Goal: Find specific page/section: Find specific page/section

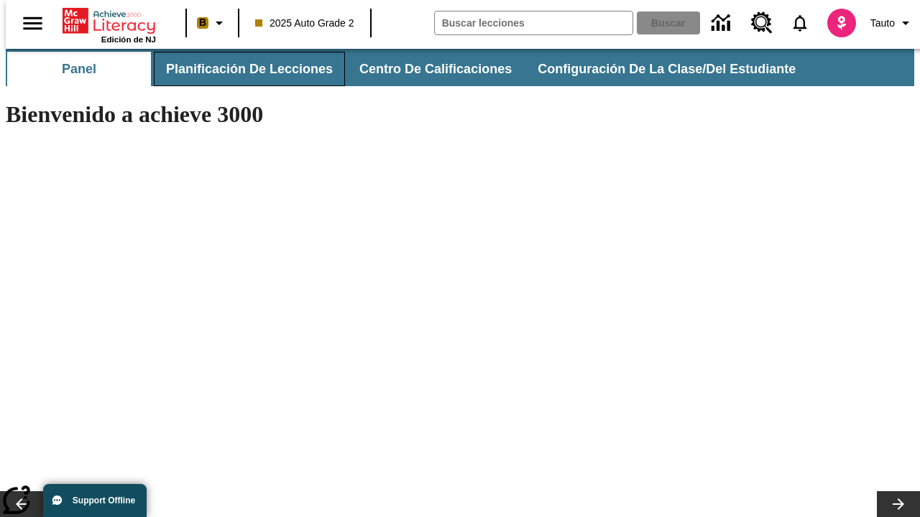
click at [241, 69] on button "Planificación de lecciones" at bounding box center [249, 69] width 191 height 34
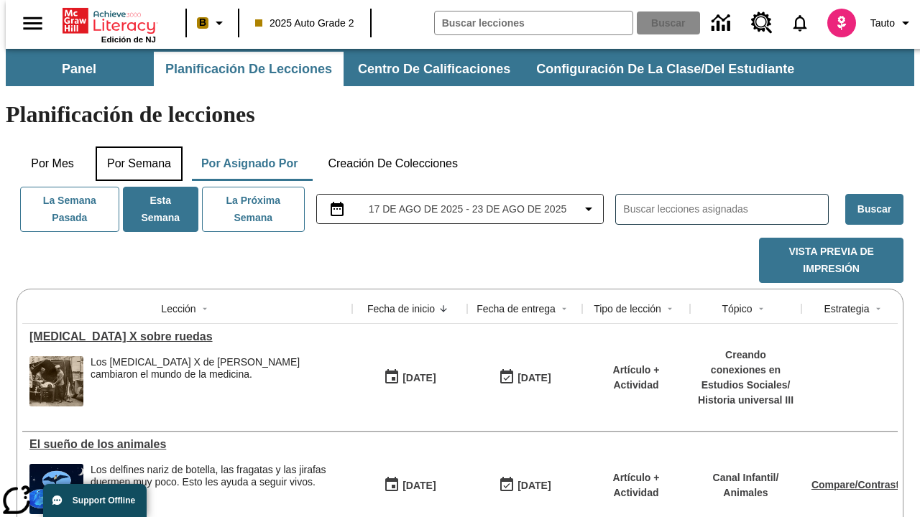
click at [134, 147] on button "Por semana" at bounding box center [139, 164] width 87 height 34
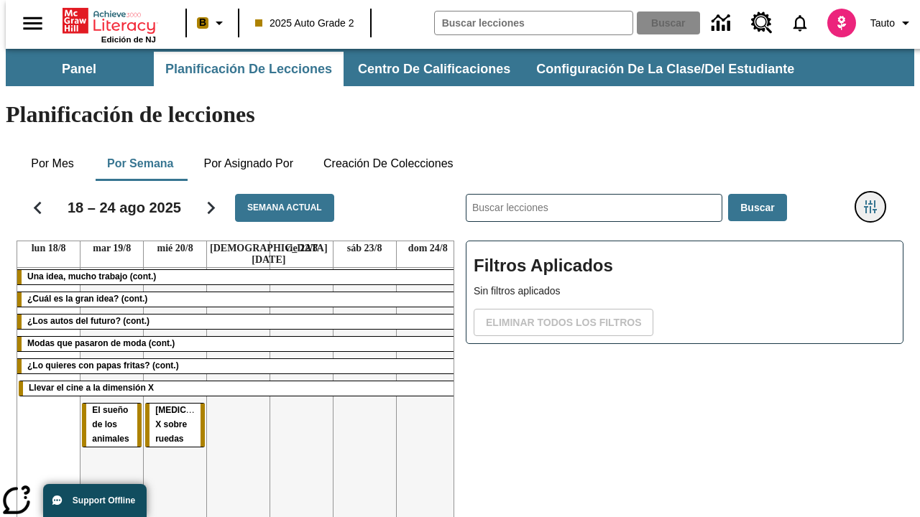
click at [875, 200] on icon "Menú lateral de filtros" at bounding box center [869, 206] width 13 height 13
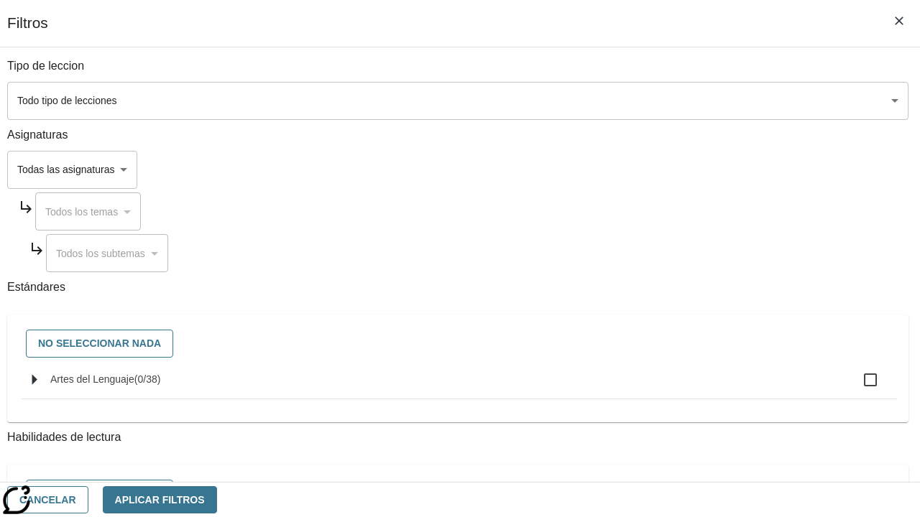
click at [634, 170] on body "Saltar al contenido principal Edición de NJ B 2025 Auto Grade 2 Buscar 0 Tauto …" at bounding box center [460, 356] width 908 height 614
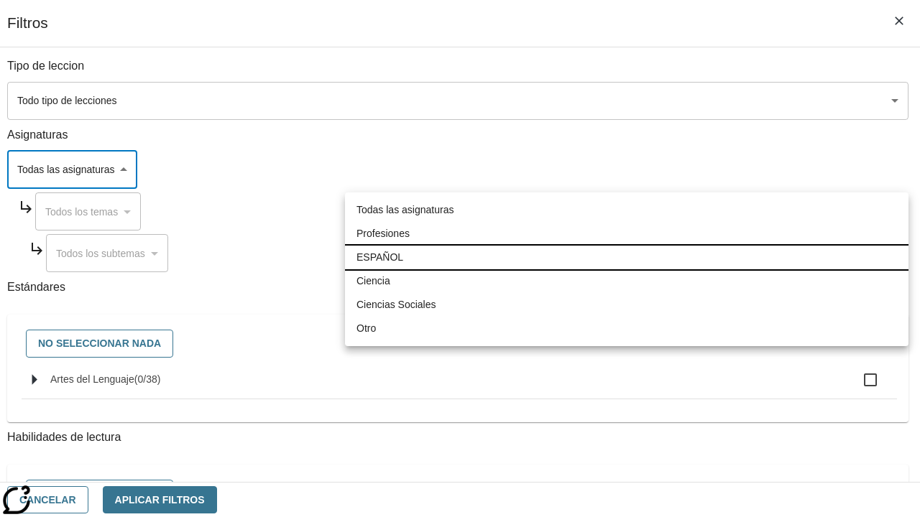
click at [626, 257] on li "ESPAÑOL" at bounding box center [626, 258] width 563 height 24
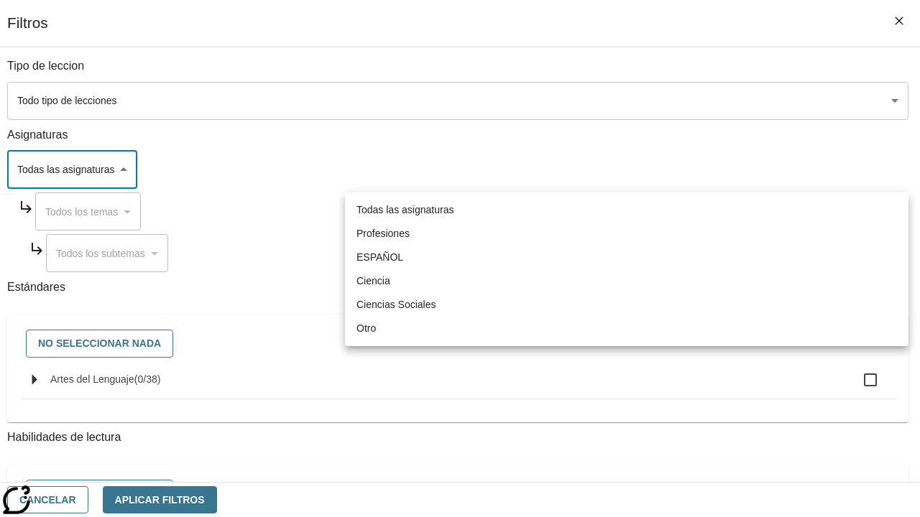
type input "1"
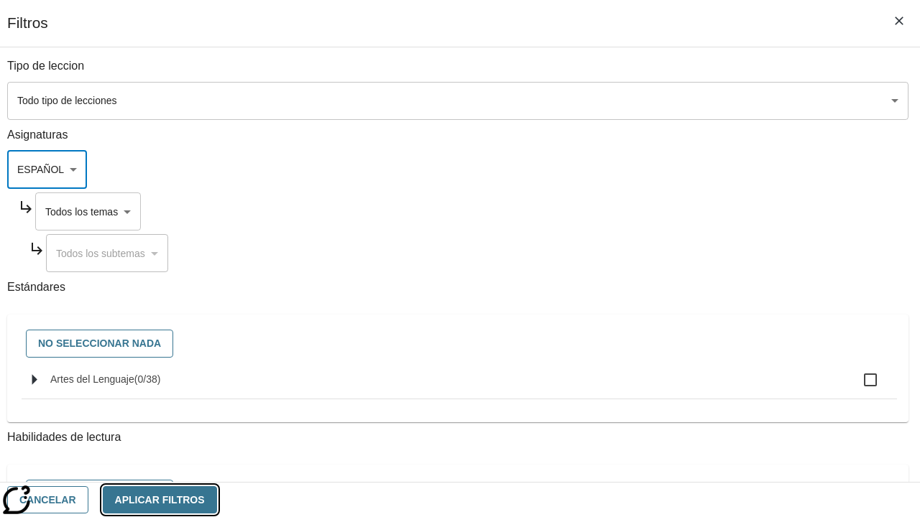
click at [217, 499] on button "Aplicar Filtros" at bounding box center [160, 500] width 114 height 28
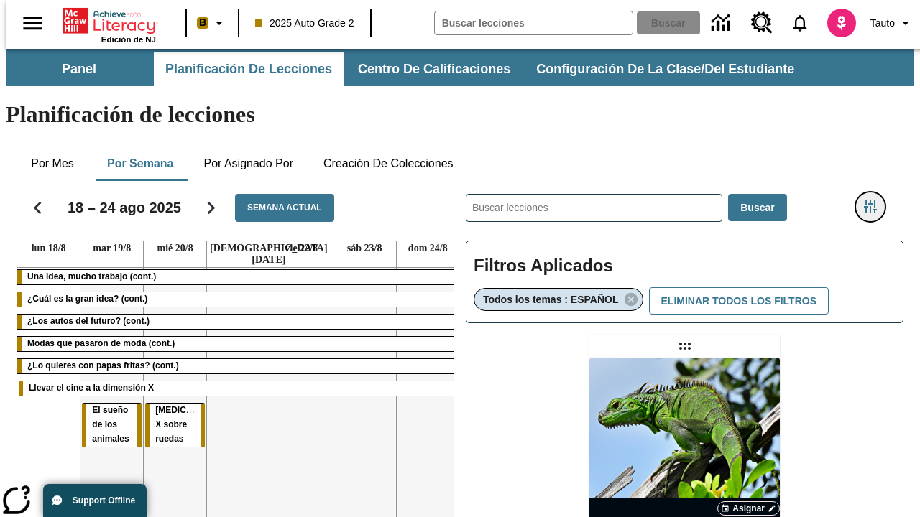
click at [875, 200] on icon "Menú lateral de filtros" at bounding box center [869, 206] width 13 height 13
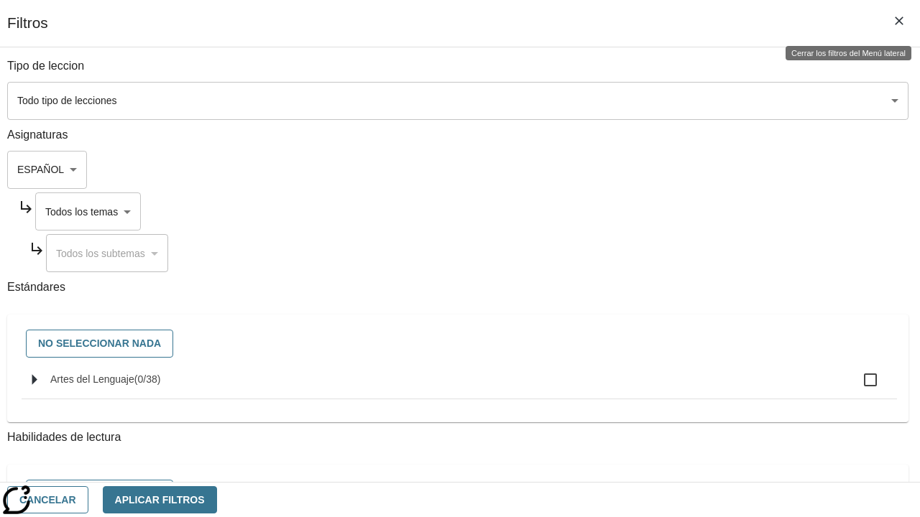
click at [647, 211] on body "Saltar al contenido principal Edición de NJ B 2025 Auto Grade 2 Buscar 0 Tauto …" at bounding box center [460, 423] width 908 height 749
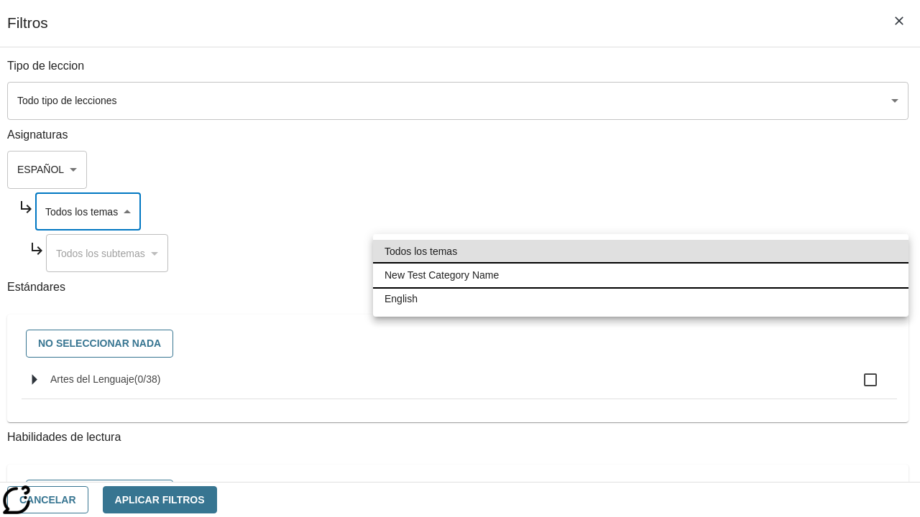
click at [640, 275] on li "New Test Category Name" at bounding box center [640, 276] width 535 height 24
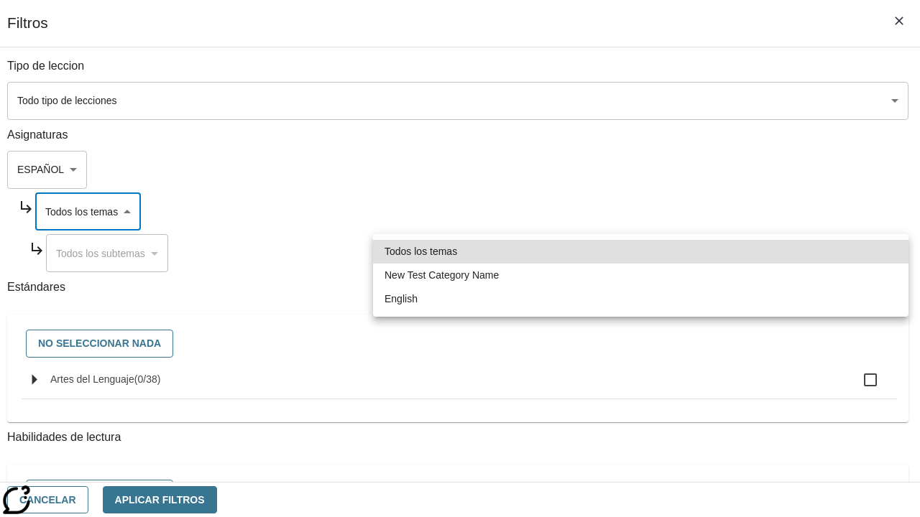
type input "265"
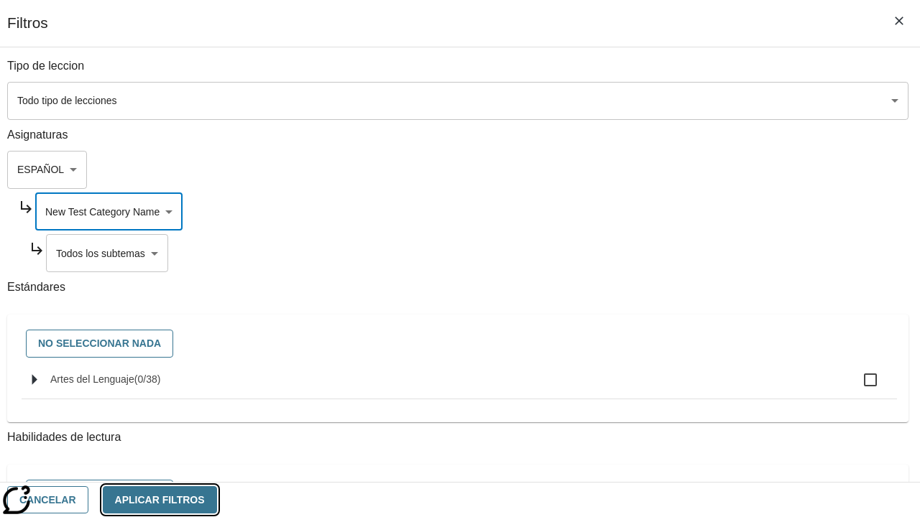
click at [217, 499] on button "Aplicar Filtros" at bounding box center [160, 500] width 114 height 28
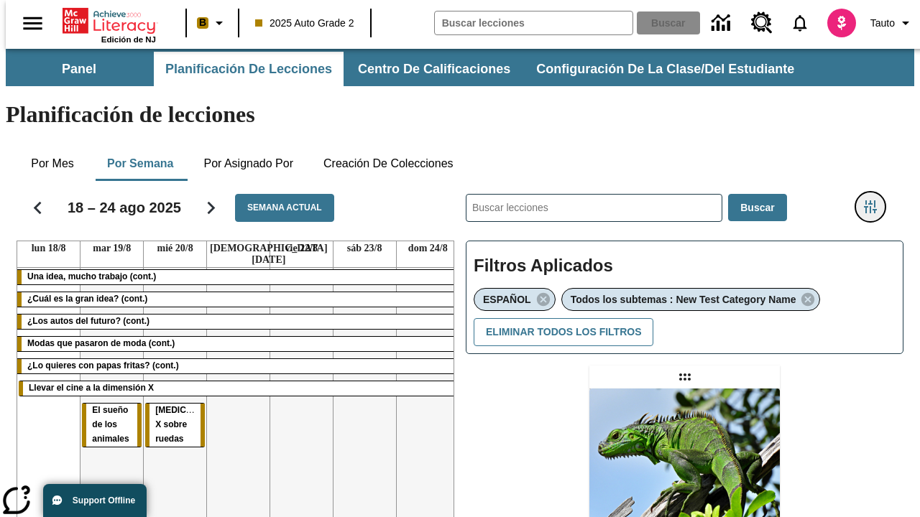
click at [875, 200] on icon "Menú lateral de filtros" at bounding box center [869, 206] width 13 height 13
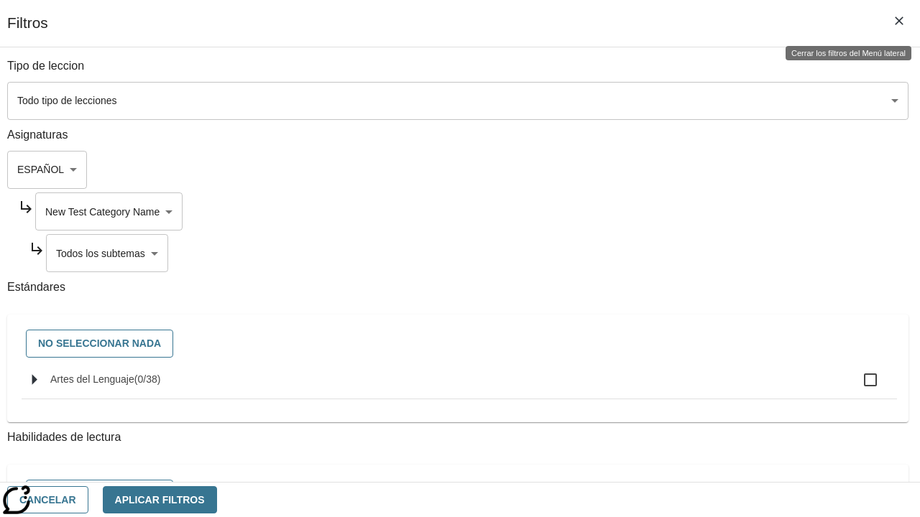
click at [653, 253] on body "Saltar al contenido principal Edición de NJ B 2025 Auto Grade 2 Buscar 0 Tauto …" at bounding box center [460, 439] width 908 height 780
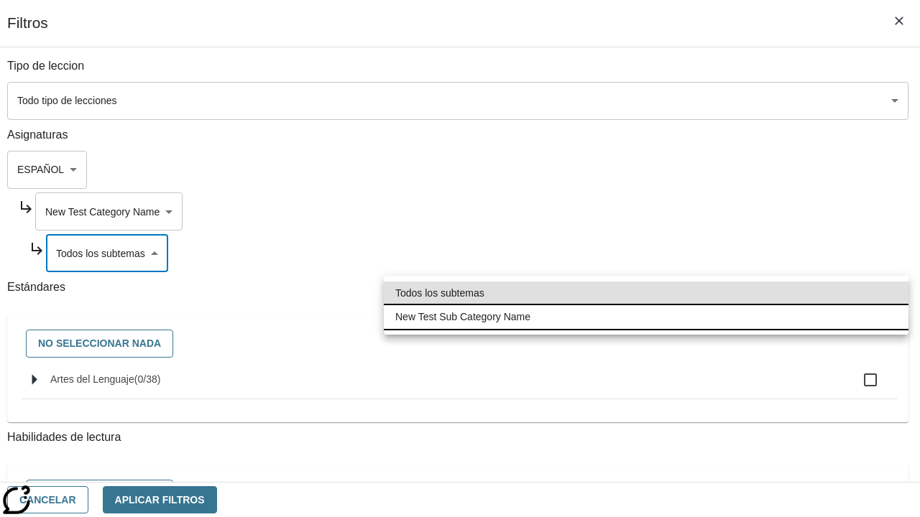
click at [646, 317] on li "New Test Sub Category Name" at bounding box center [646, 317] width 524 height 24
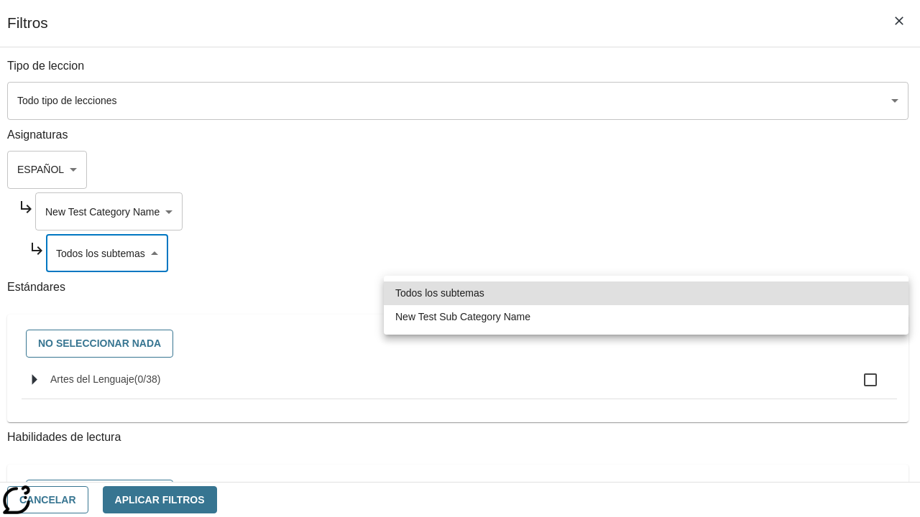
type input "2232"
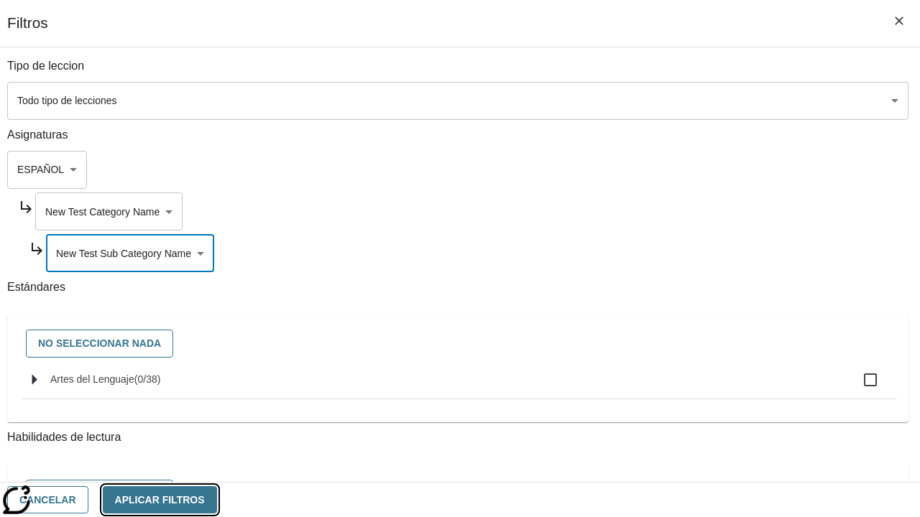
click at [217, 499] on button "Aplicar Filtros" at bounding box center [160, 500] width 114 height 28
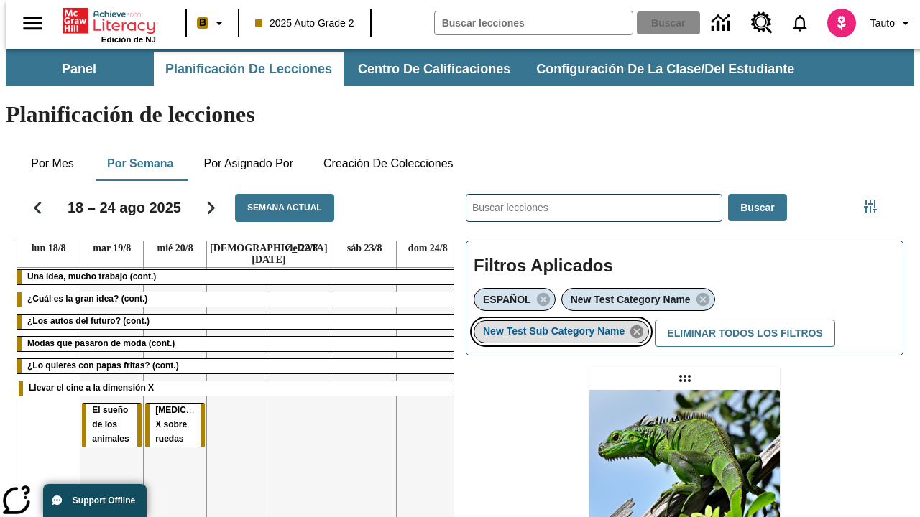
click at [641, 324] on icon "Eliminar New Test Sub Category Name el ítem seleccionado del filtro" at bounding box center [637, 332] width 16 height 16
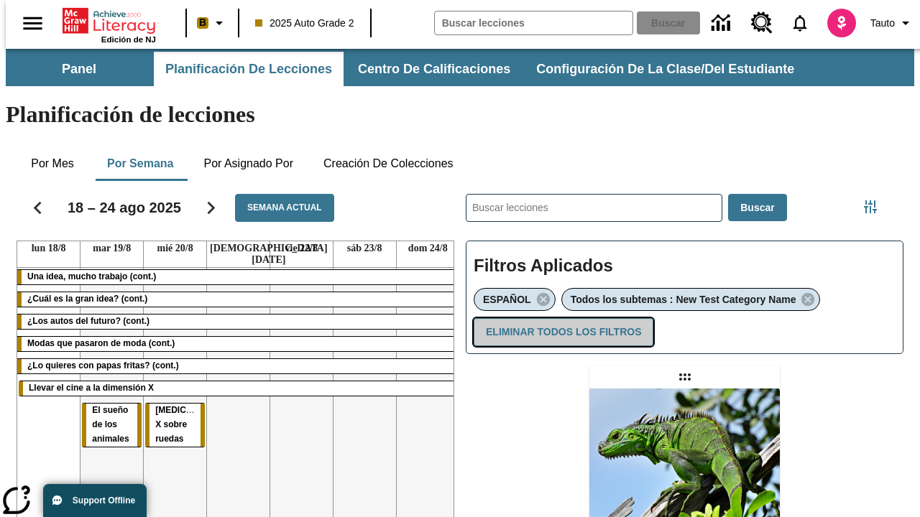
click at [560, 318] on button "Eliminar todos los filtros" at bounding box center [563, 332] width 180 height 28
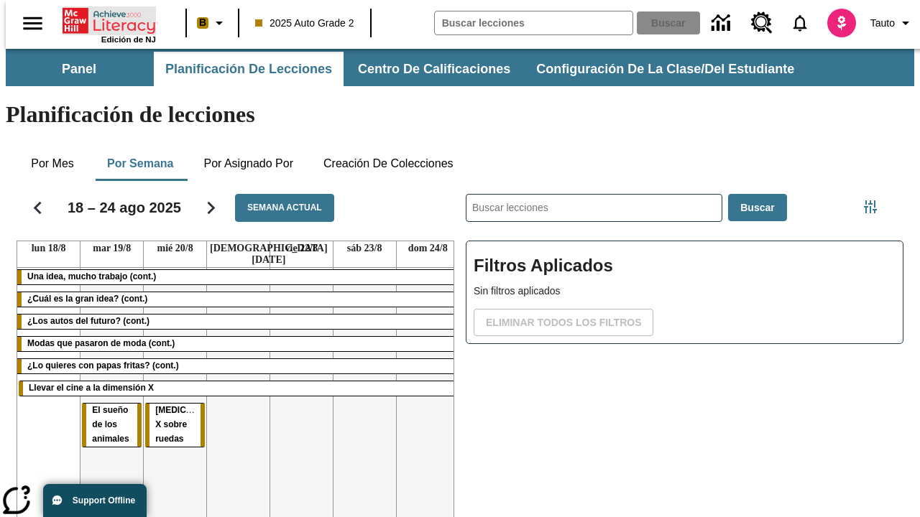
click at [103, 19] on icon "Portada" at bounding box center [110, 20] width 96 height 29
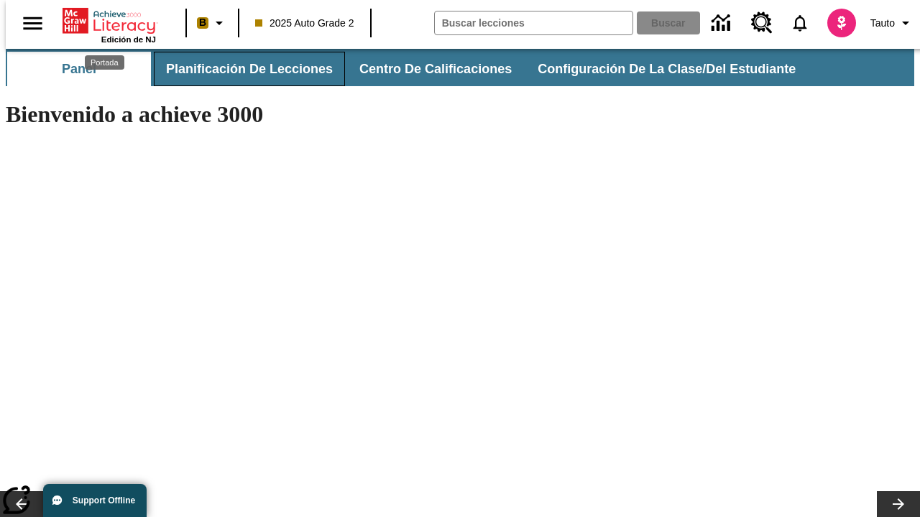
click at [241, 69] on button "Planificación de lecciones" at bounding box center [249, 69] width 191 height 34
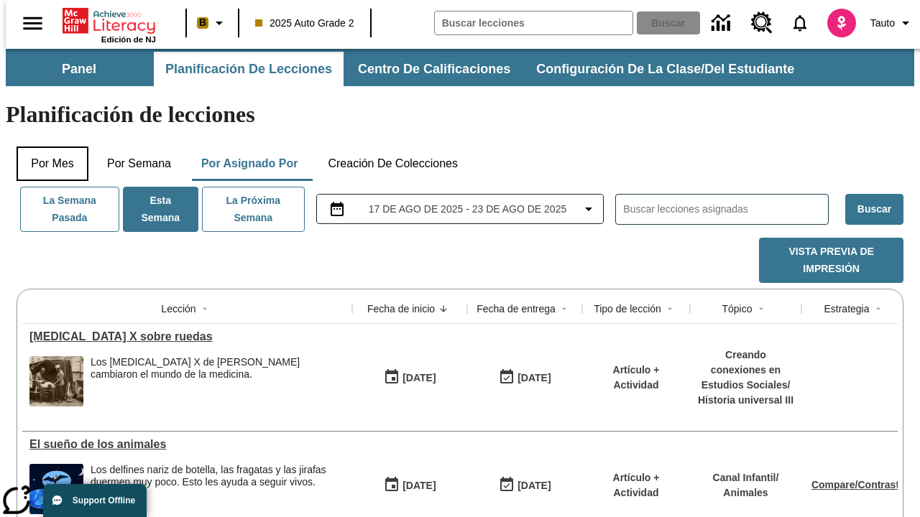
click at [47, 147] on button "Por mes" at bounding box center [53, 164] width 72 height 34
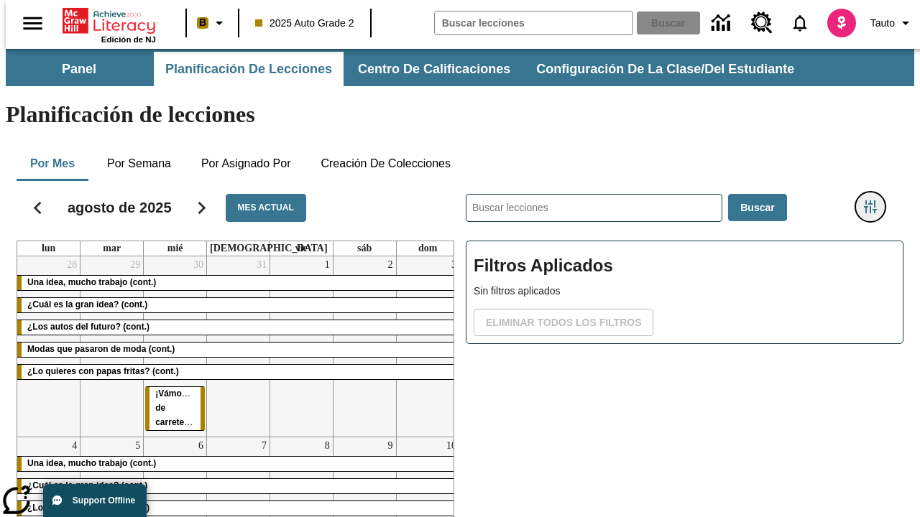
click at [875, 200] on icon "Menú lateral de filtros" at bounding box center [869, 206] width 13 height 13
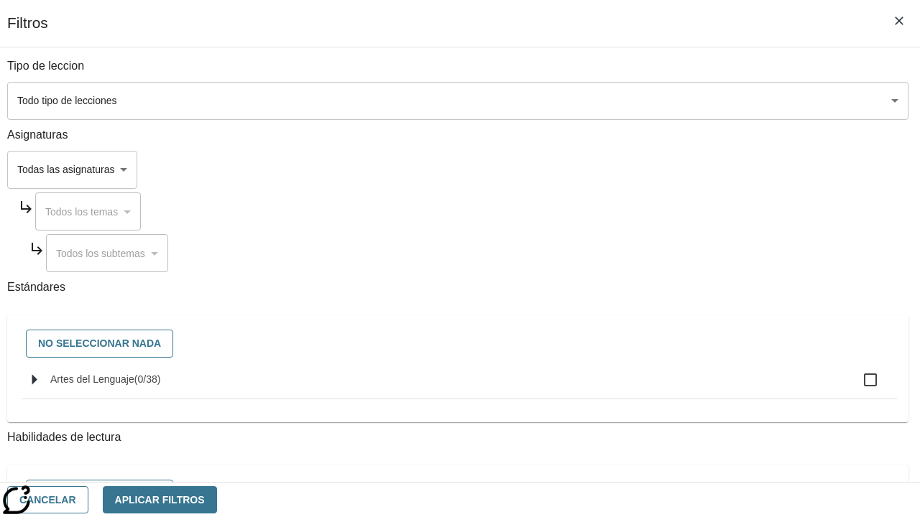
click at [634, 170] on body "Saltar al contenido principal Edición de NJ B 2025 Auto Grade 2 Buscar 0 Tauto …" at bounding box center [460, 356] width 908 height 614
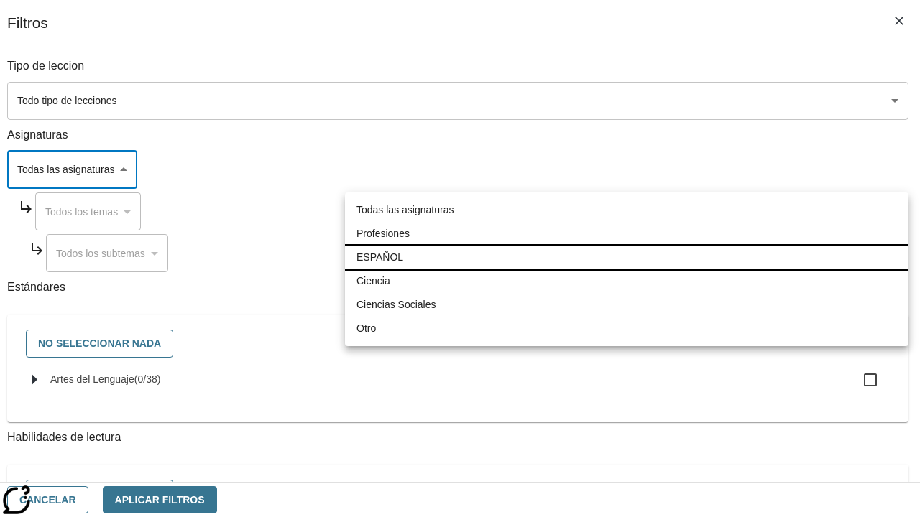
click at [626, 257] on li "ESPAÑOL" at bounding box center [626, 258] width 563 height 24
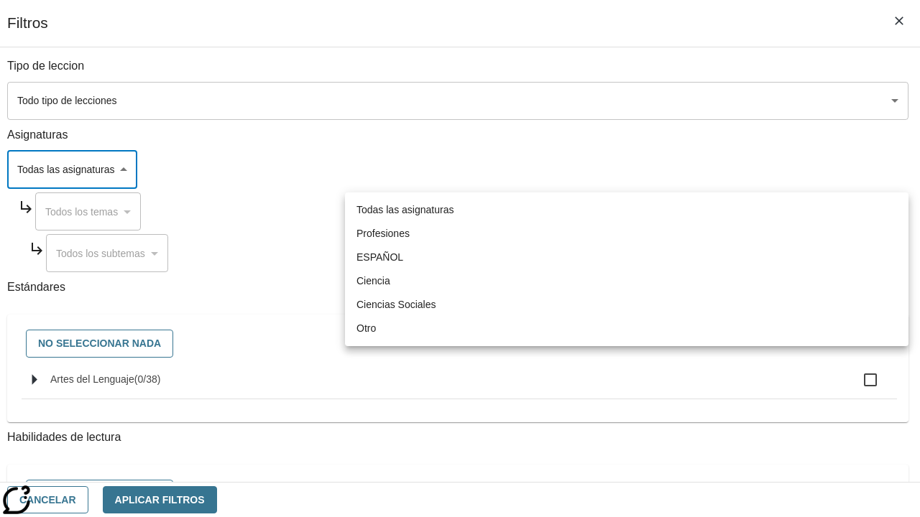
type input "1"
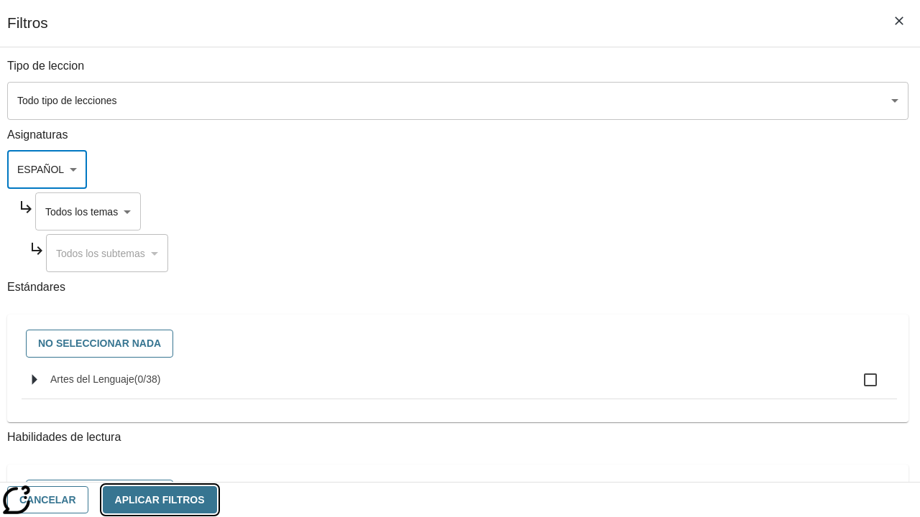
click at [217, 499] on button "Aplicar Filtros" at bounding box center [160, 500] width 114 height 28
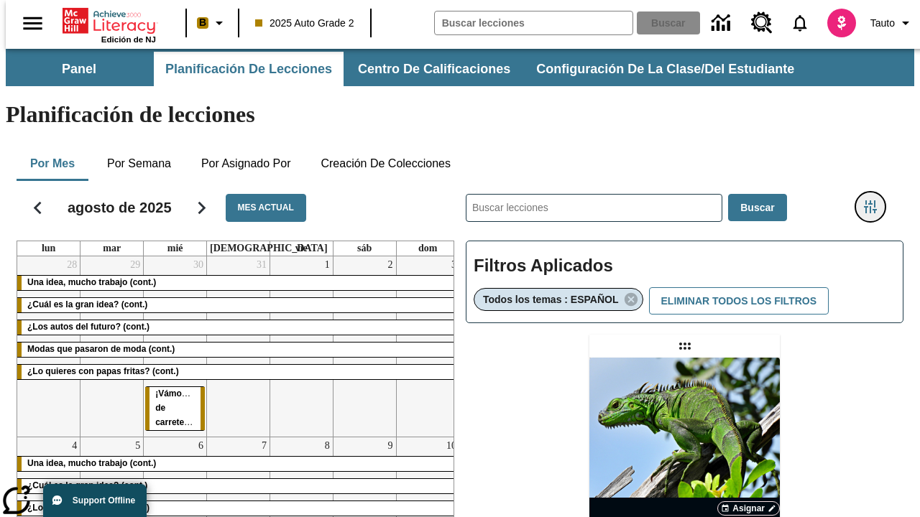
click at [875, 200] on icon "Menú lateral de filtros" at bounding box center [869, 206] width 13 height 13
